Goal: Information Seeking & Learning: Learn about a topic

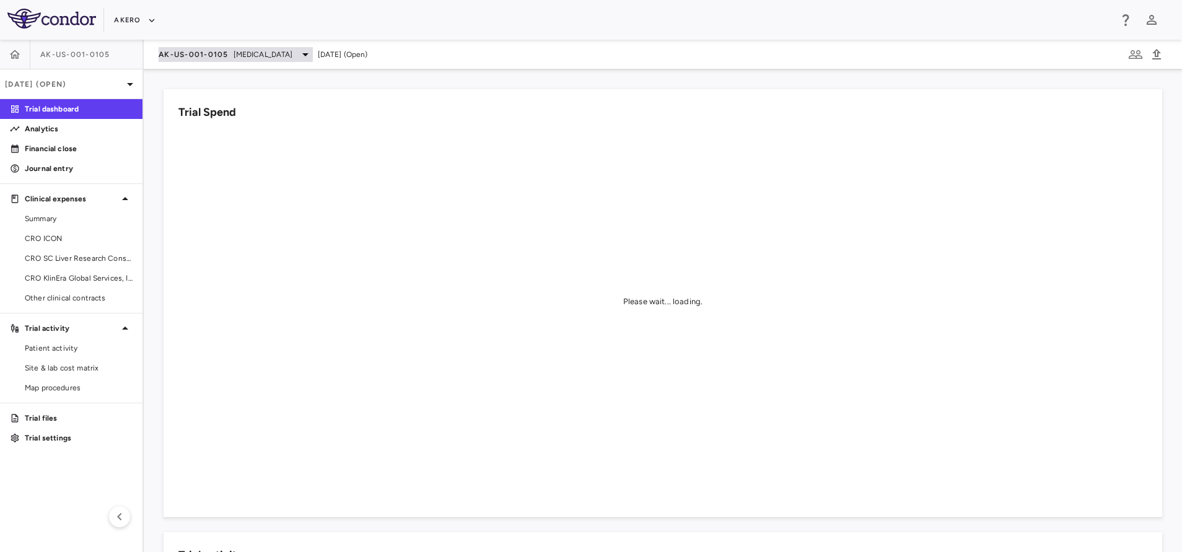
click at [240, 55] on span "[MEDICAL_DATA]" at bounding box center [263, 54] width 59 height 11
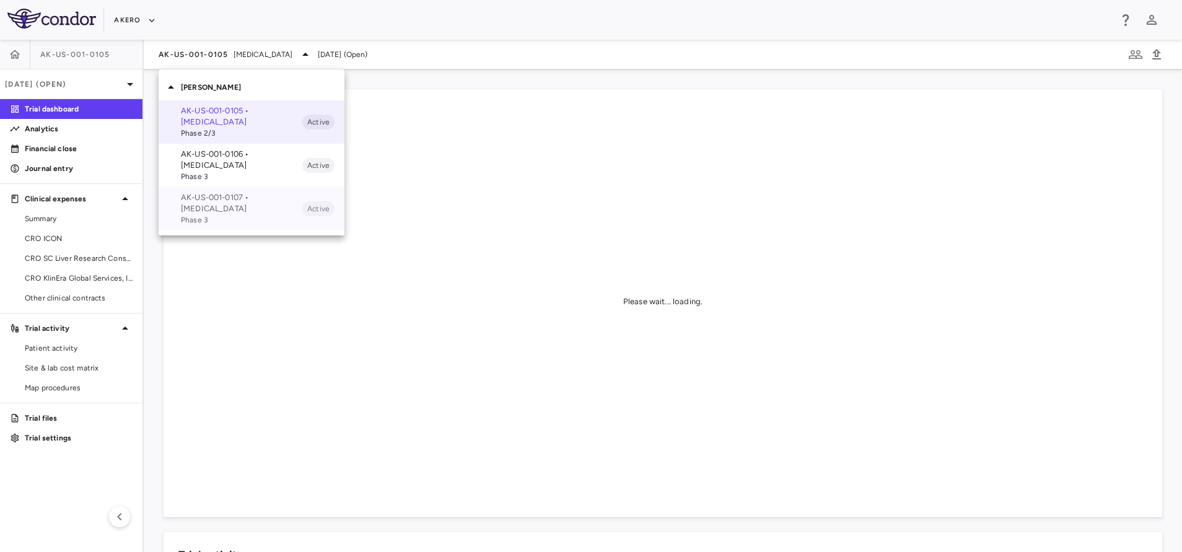
click at [226, 190] on div "AK-US-001-0107 • [MEDICAL_DATA] Phase 3 Active" at bounding box center [252, 208] width 186 height 43
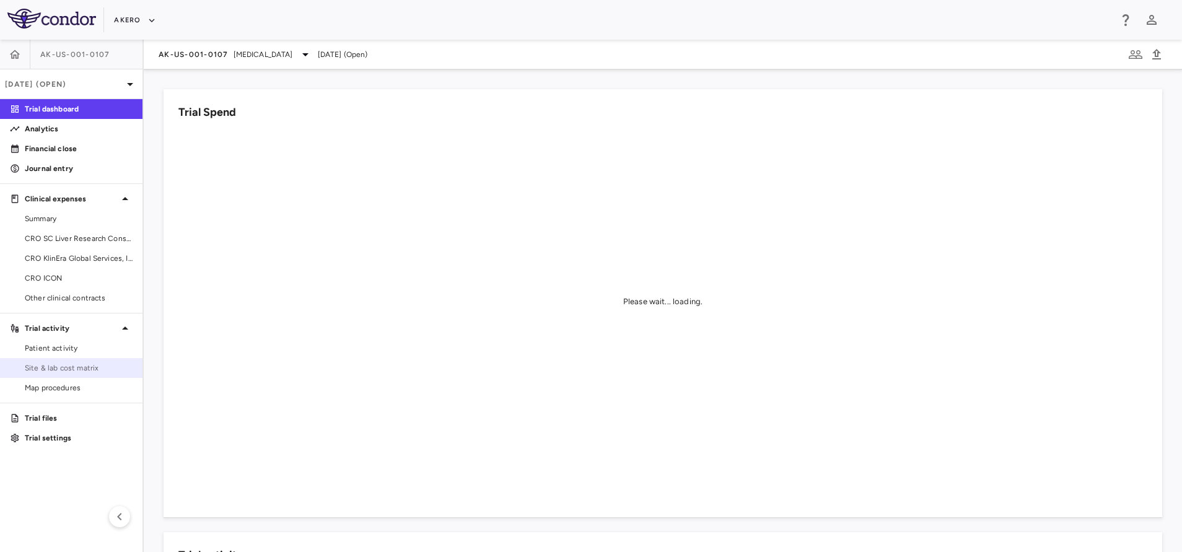
click at [71, 368] on span "Site & lab cost matrix" at bounding box center [79, 368] width 108 height 11
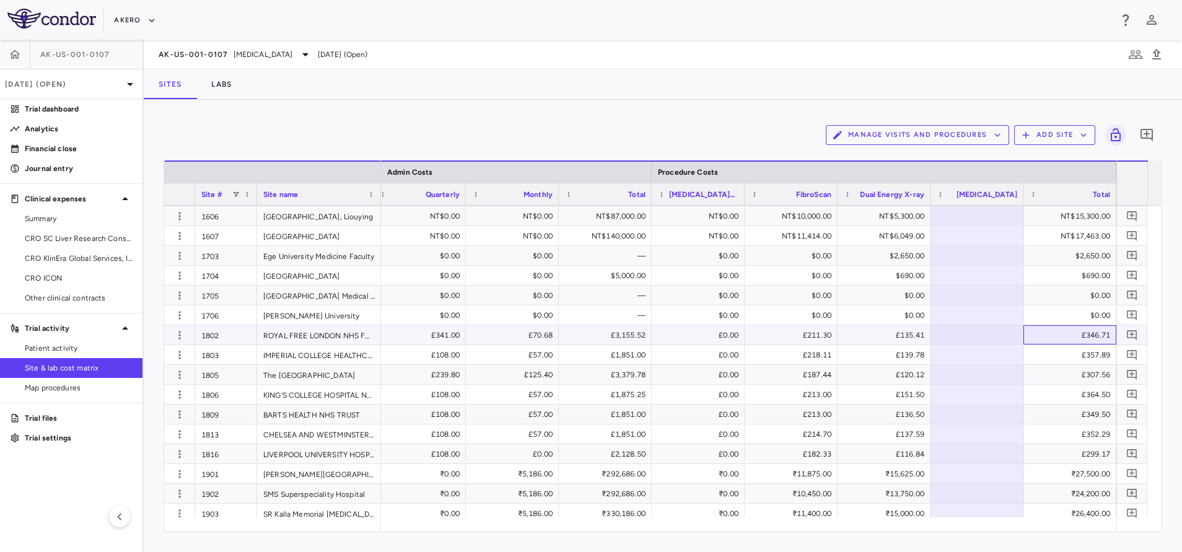
click at [1070, 340] on div "£346.71" at bounding box center [1073, 335] width 76 height 20
click at [1058, 374] on div "£307.56" at bounding box center [1073, 375] width 76 height 20
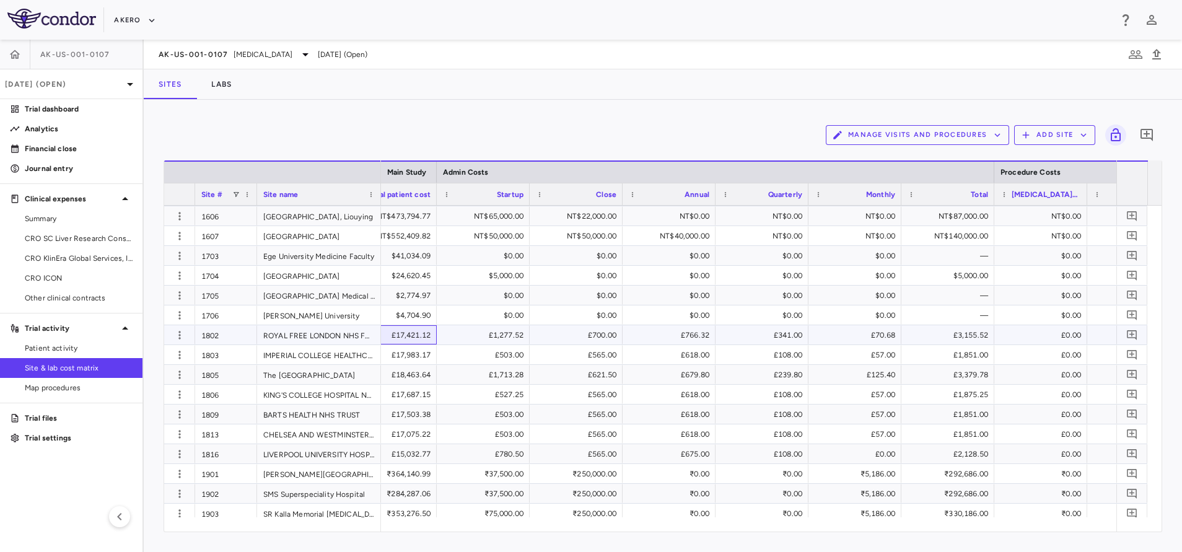
click at [409, 343] on div "£17,421.12" at bounding box center [393, 335] width 76 height 20
click at [418, 374] on div "£18,463.64" at bounding box center [393, 375] width 76 height 20
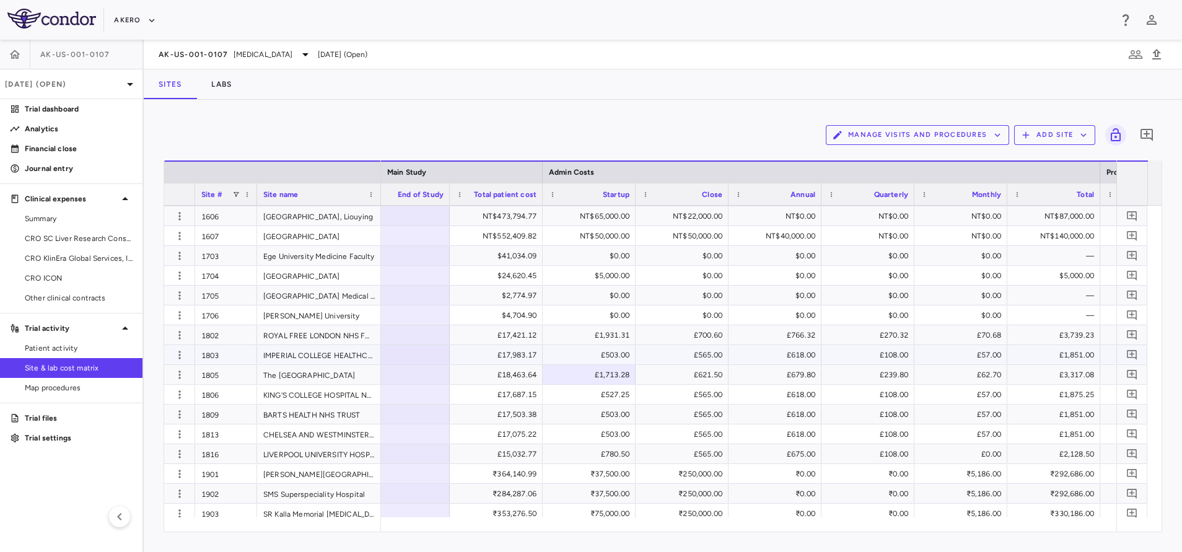
scroll to position [0, 3848]
click at [486, 336] on div "£17,421.12" at bounding box center [499, 335] width 76 height 20
click at [493, 384] on div "£18,463.64" at bounding box center [496, 374] width 93 height 19
